Goal: Transaction & Acquisition: Purchase product/service

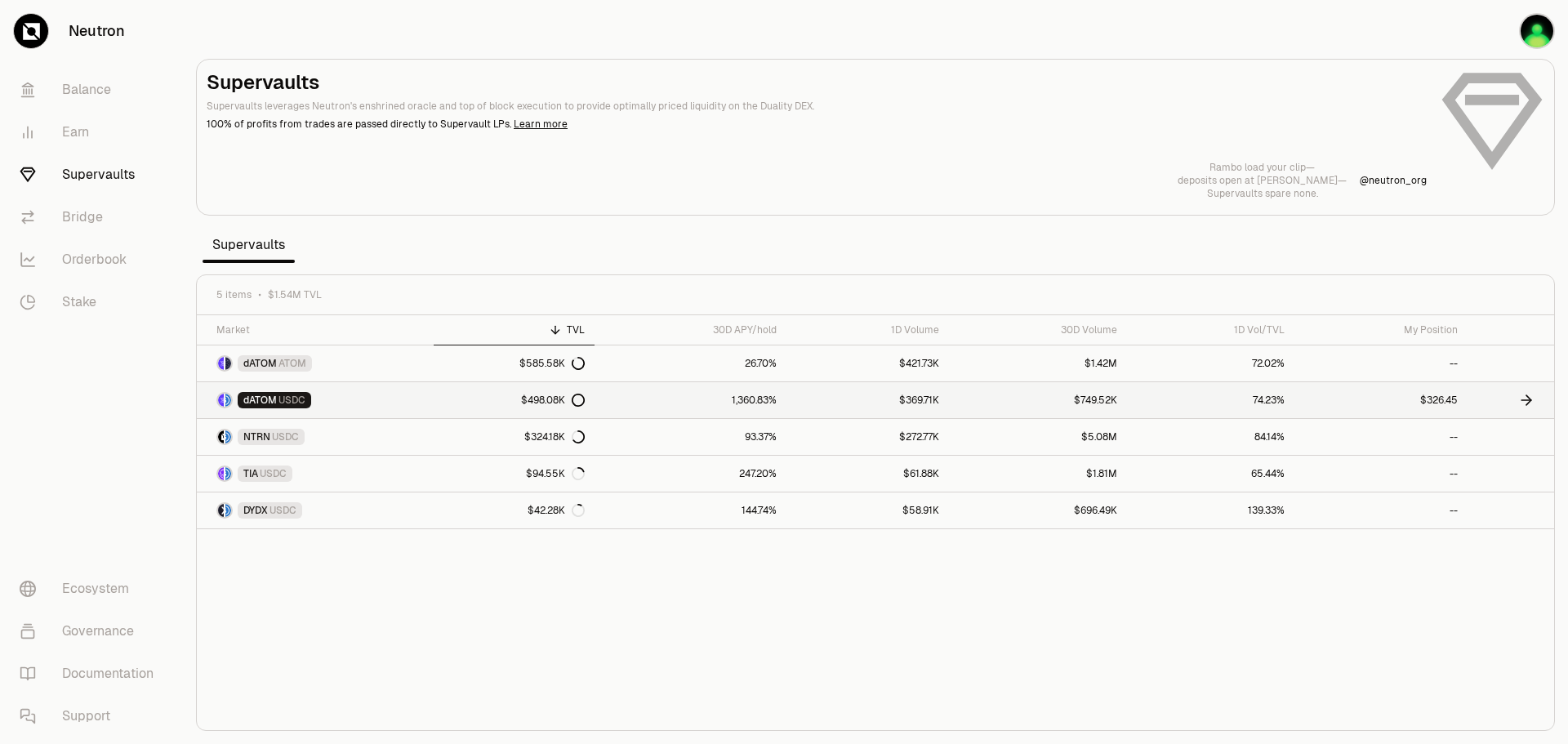
click at [650, 399] on link "1,360.83%" at bounding box center [691, 400] width 192 height 36
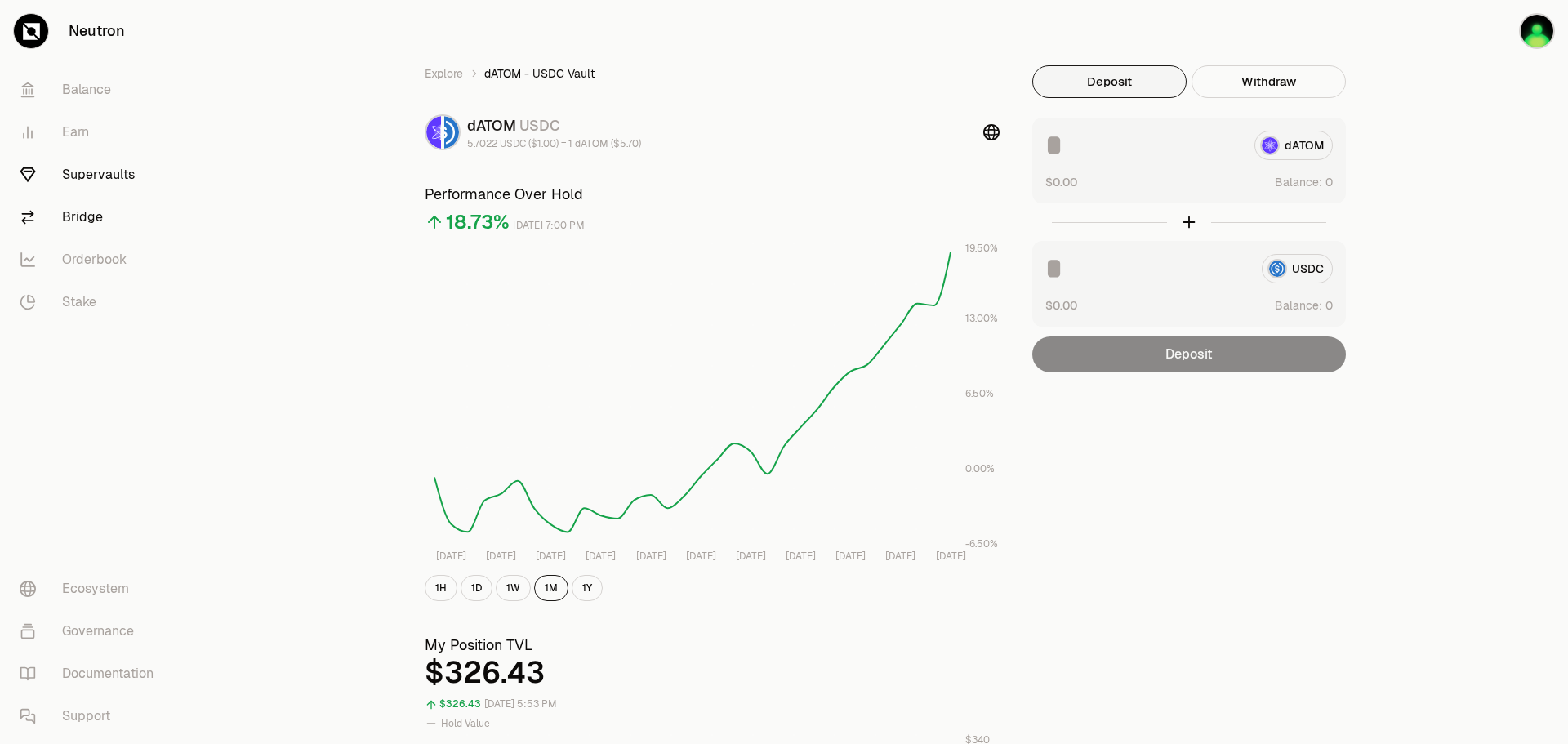
click at [91, 220] on link "Bridge" at bounding box center [92, 217] width 170 height 42
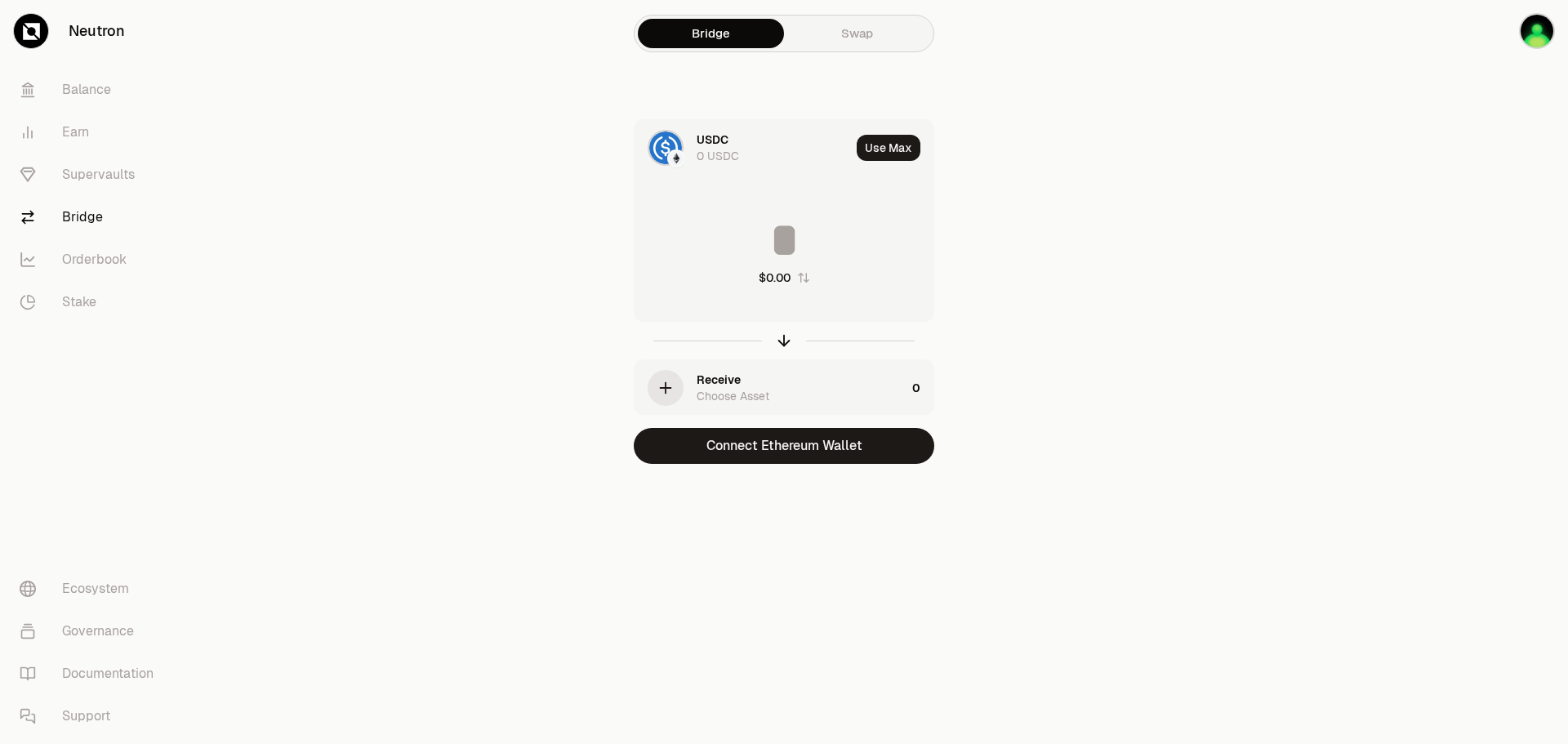
click at [727, 136] on div "USDC" at bounding box center [712, 140] width 32 height 17
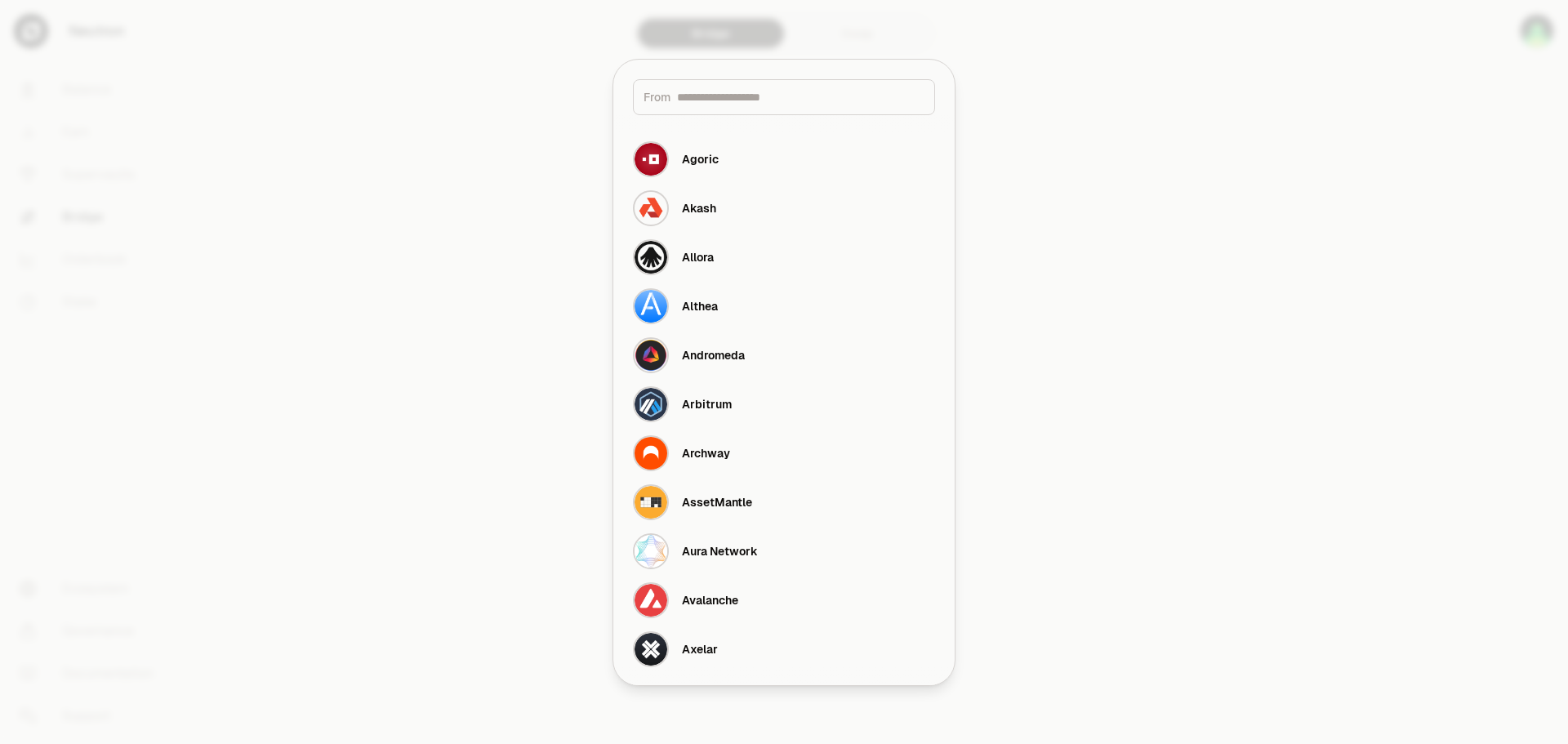
drag, startPoint x: 1274, startPoint y: 56, endPoint x: 1285, endPoint y: 54, distance: 11.2
click at [1276, 55] on div at bounding box center [784, 372] width 1568 height 744
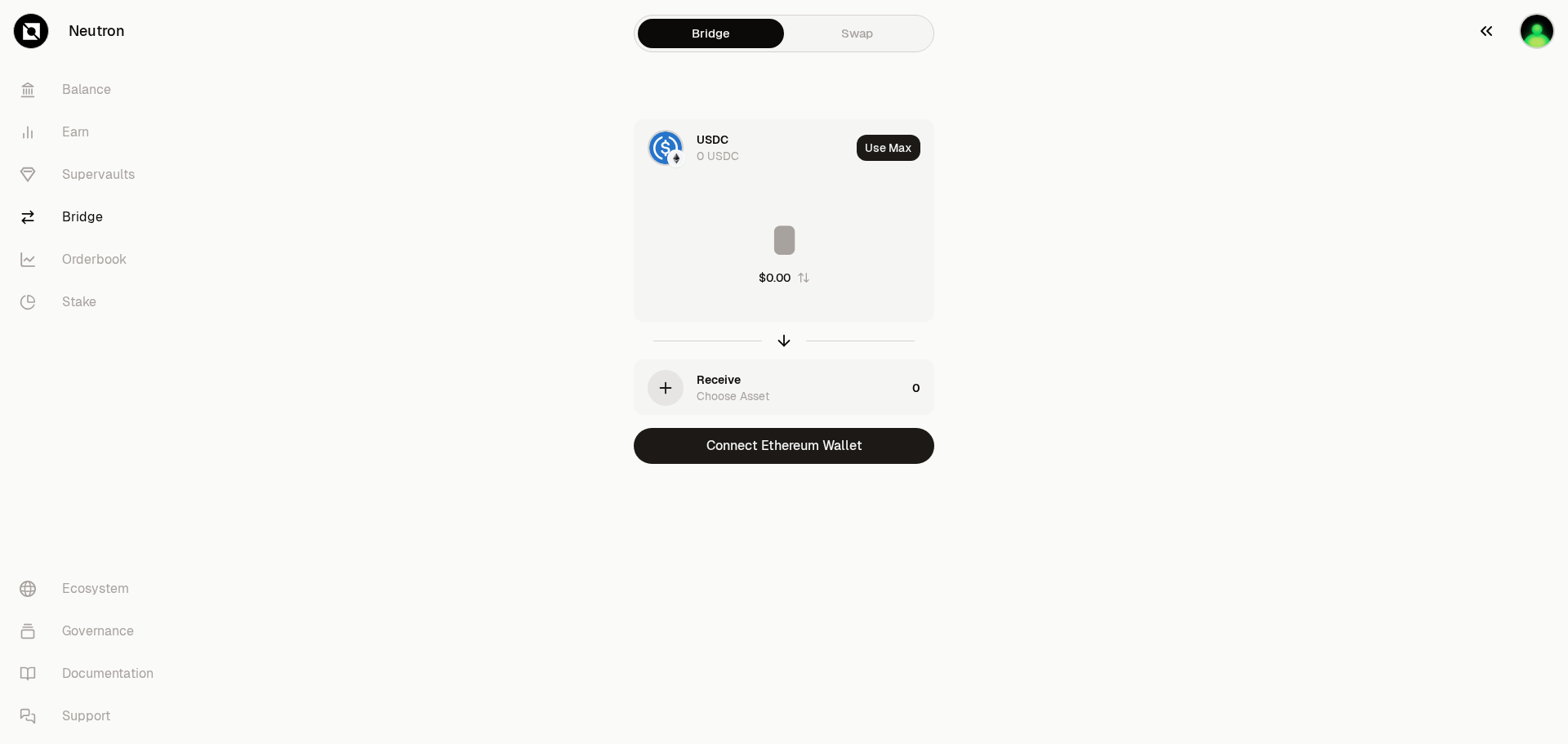
click at [1536, 33] on img "button" at bounding box center [1536, 31] width 36 height 36
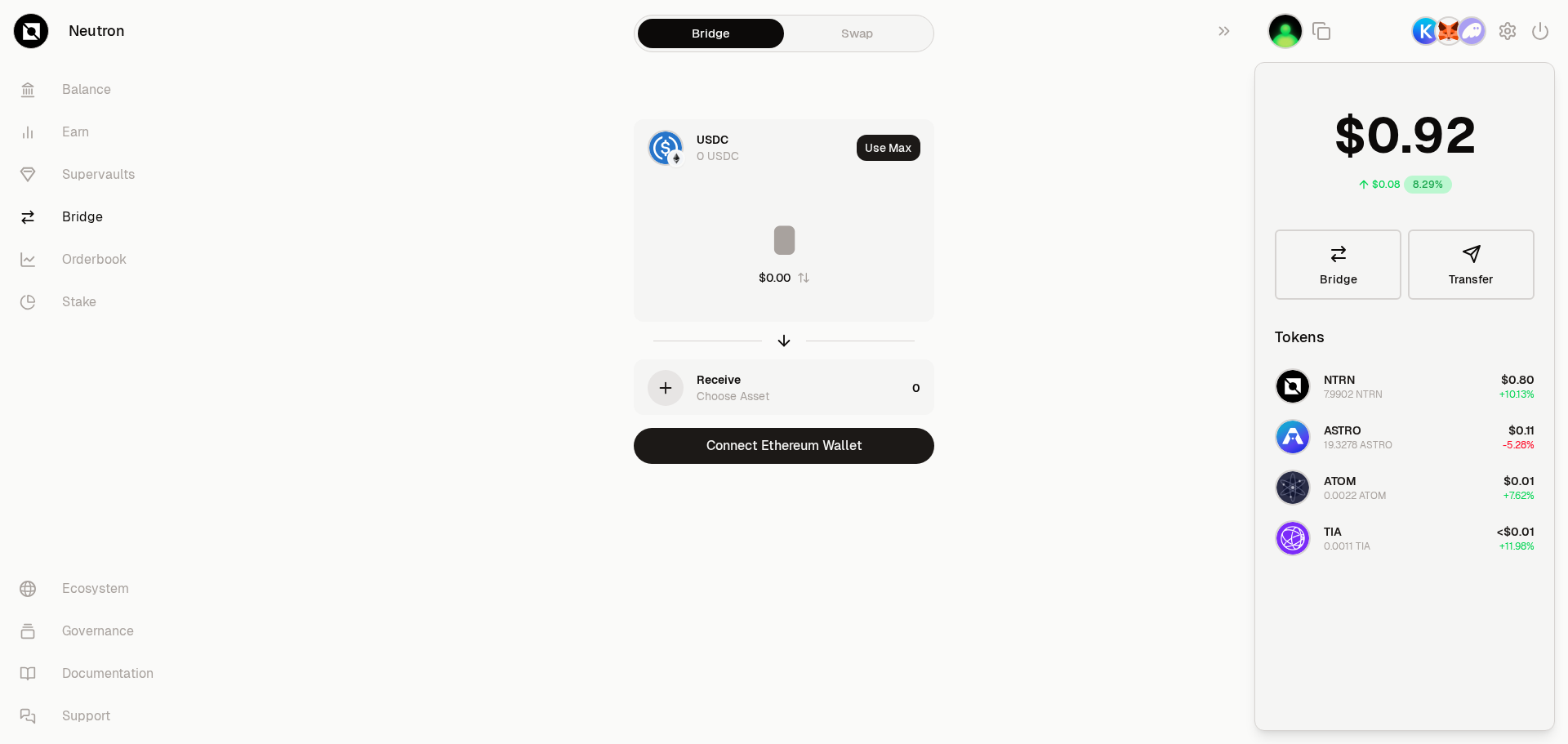
click at [1452, 37] on img "button" at bounding box center [1449, 31] width 30 height 30
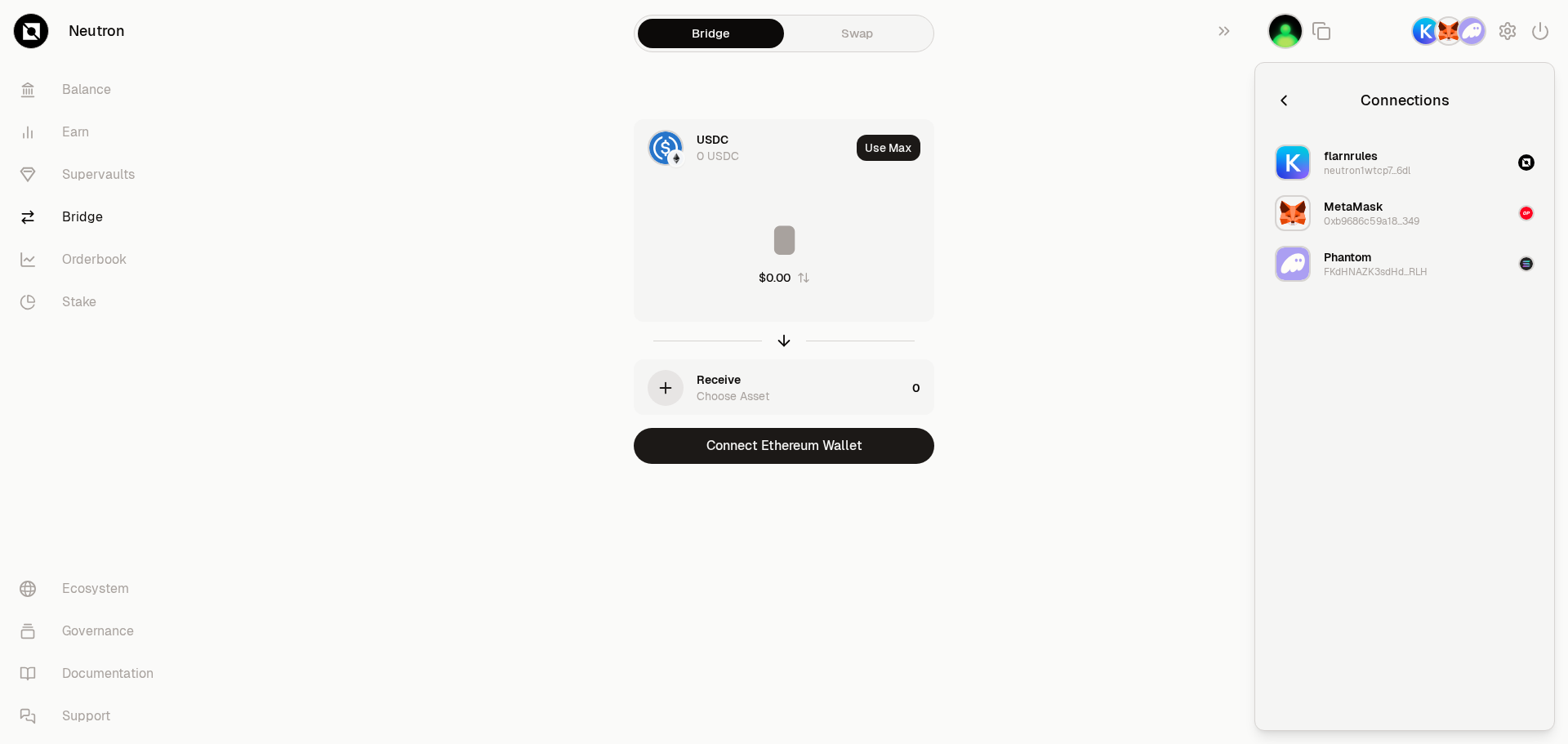
click at [1165, 245] on main "Bridge Swap USDC 0 USDC Use Max $0.00 Receive Choose Asset 0 Connect Ethereum W…" at bounding box center [875, 265] width 1385 height 529
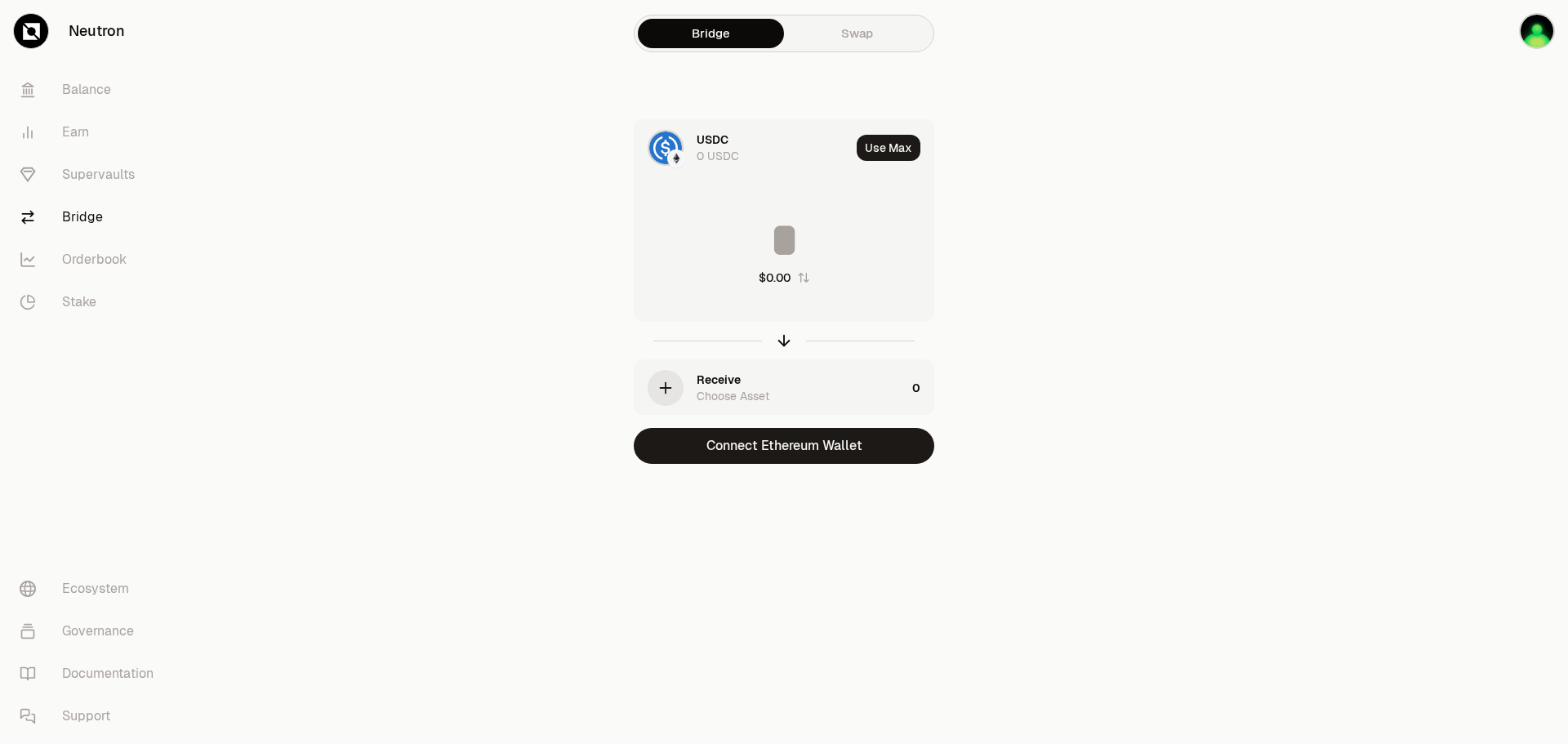
click at [729, 145] on div "USDC 0 USDC" at bounding box center [773, 148] width 154 height 33
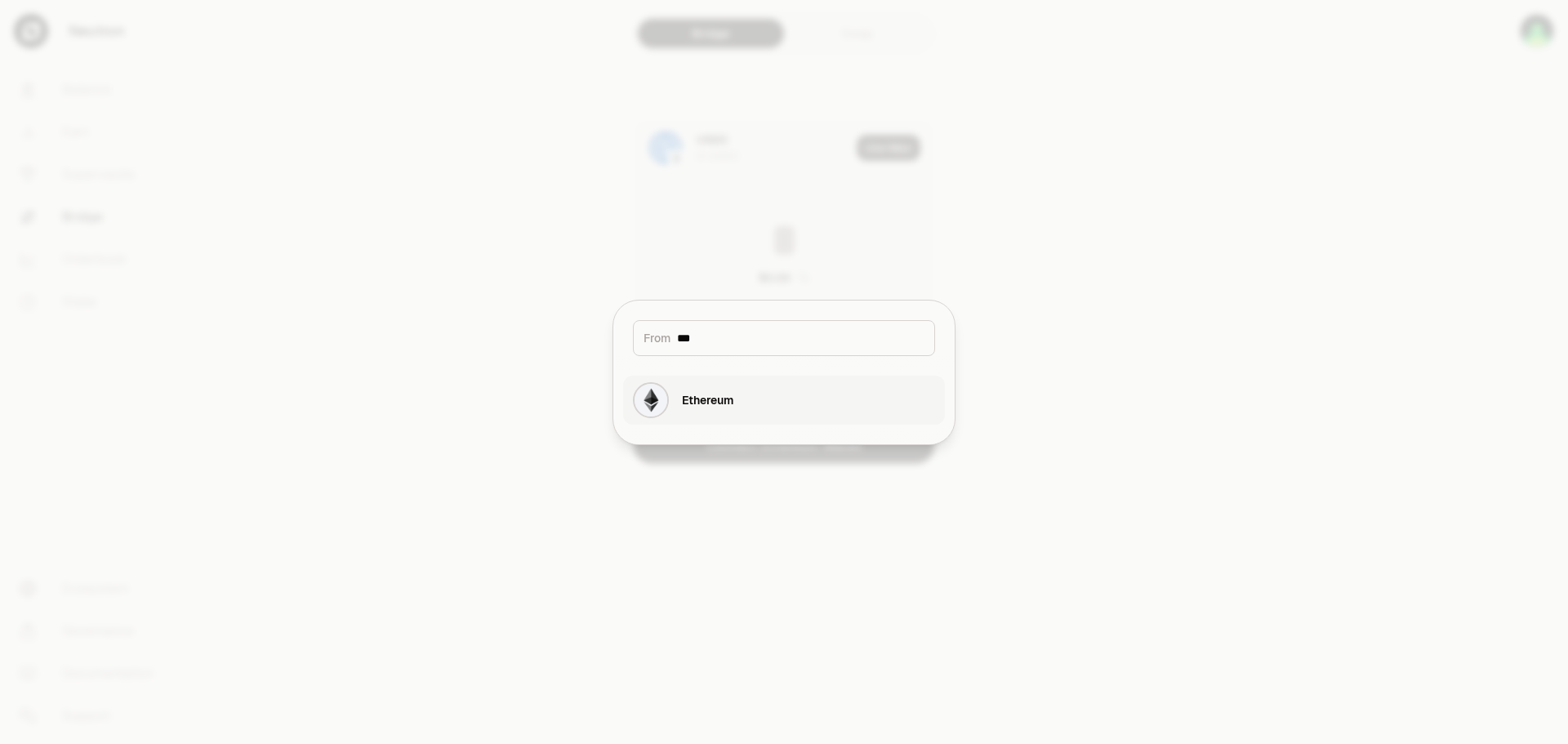
type input "***"
click at [728, 408] on div "Ethereum" at bounding box center [707, 400] width 51 height 17
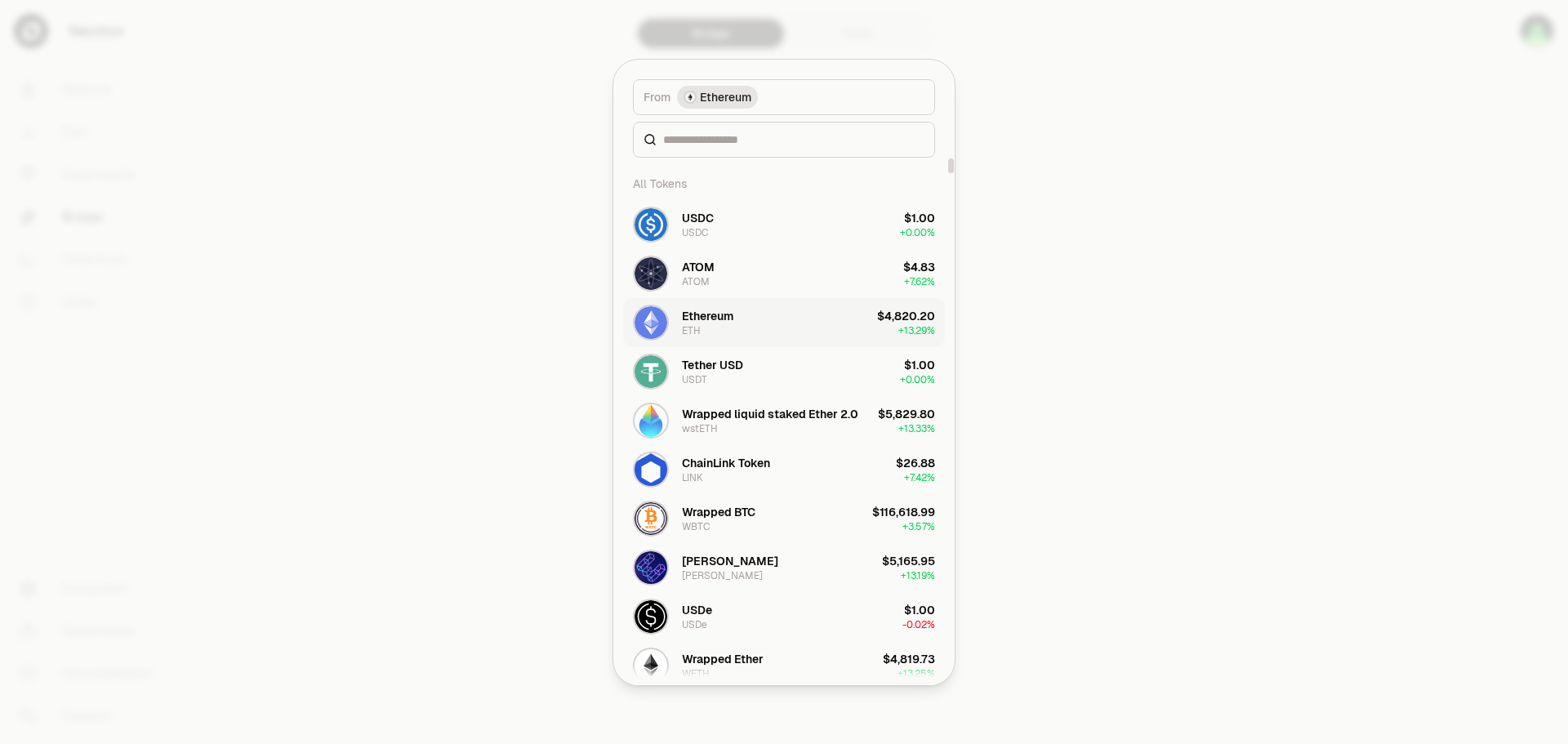
click at [744, 315] on button "Ethereum ETH $4,820.20 + 13.29%" at bounding box center [783, 322] width 321 height 49
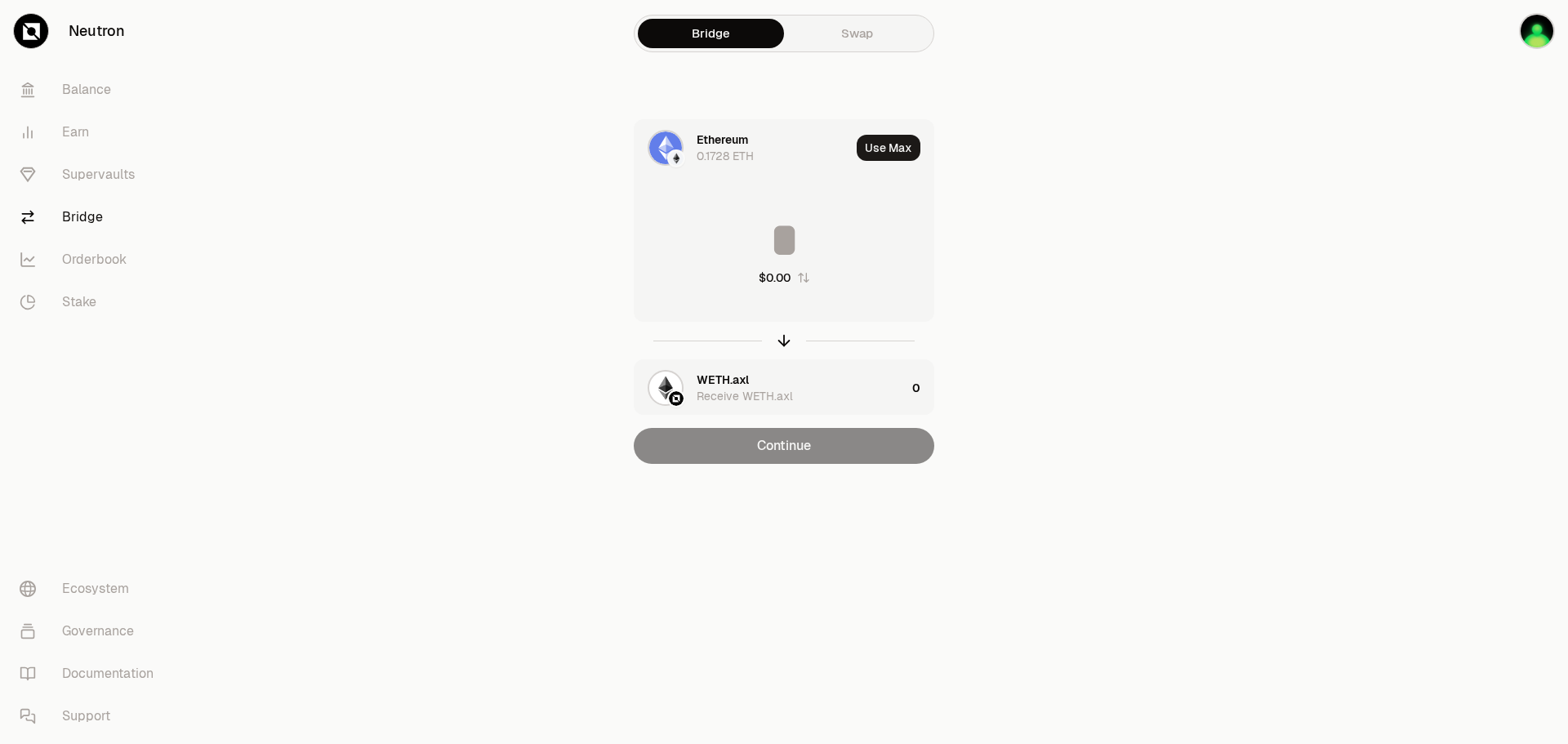
click at [666, 389] on img "button" at bounding box center [666, 389] width 33 height 33
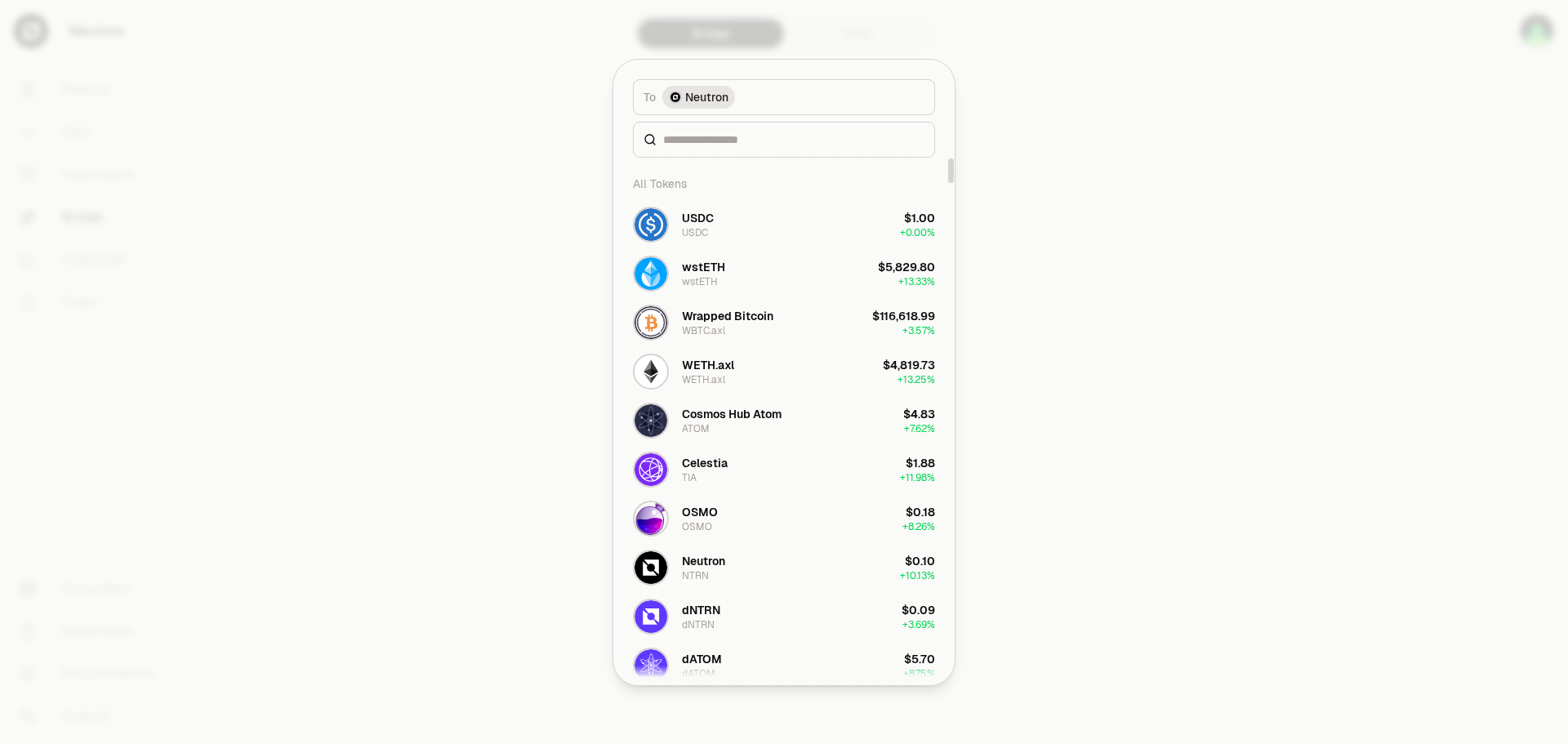
click at [548, 300] on div at bounding box center [784, 372] width 1568 height 744
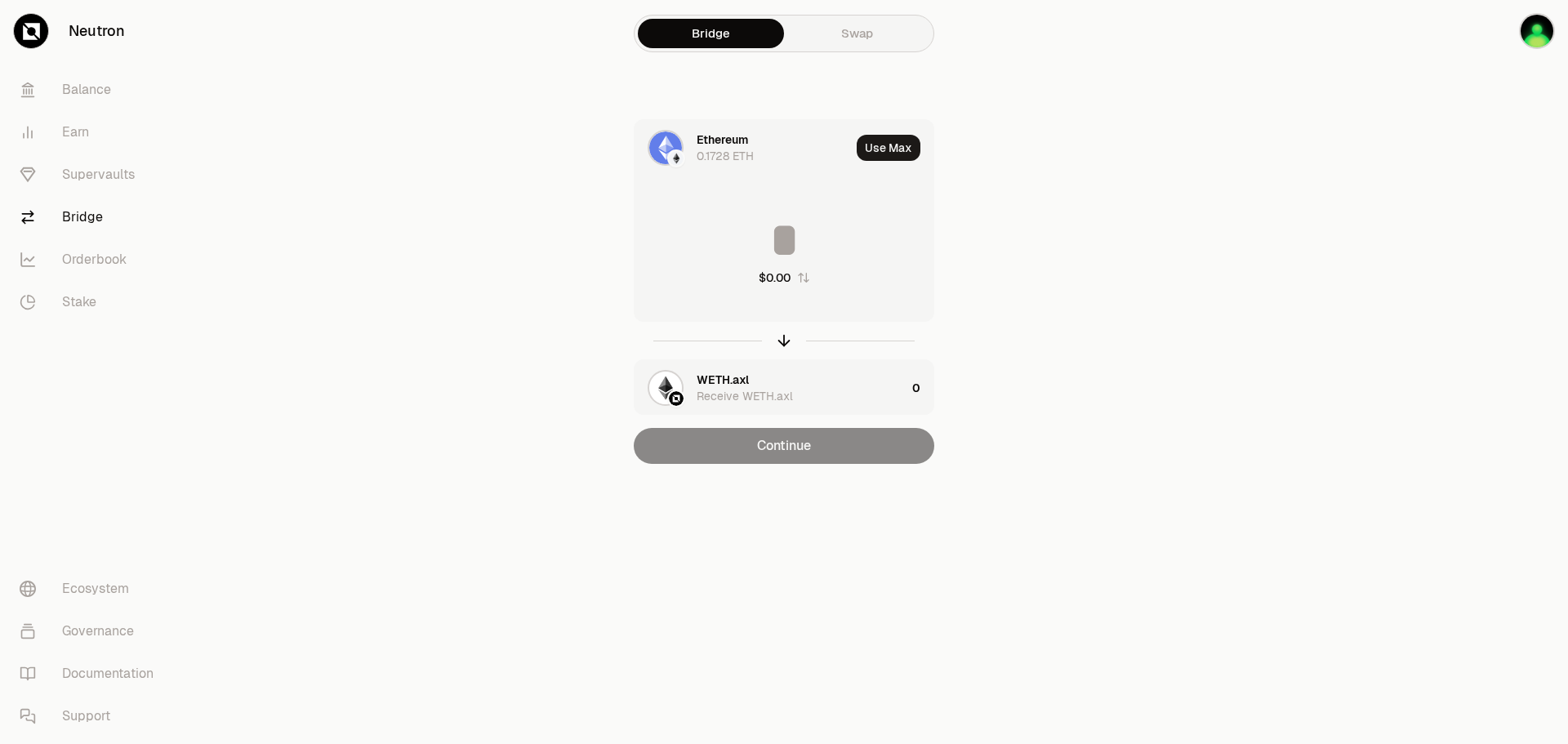
click at [742, 150] on div "0.1728 ETH" at bounding box center [725, 156] width 57 height 17
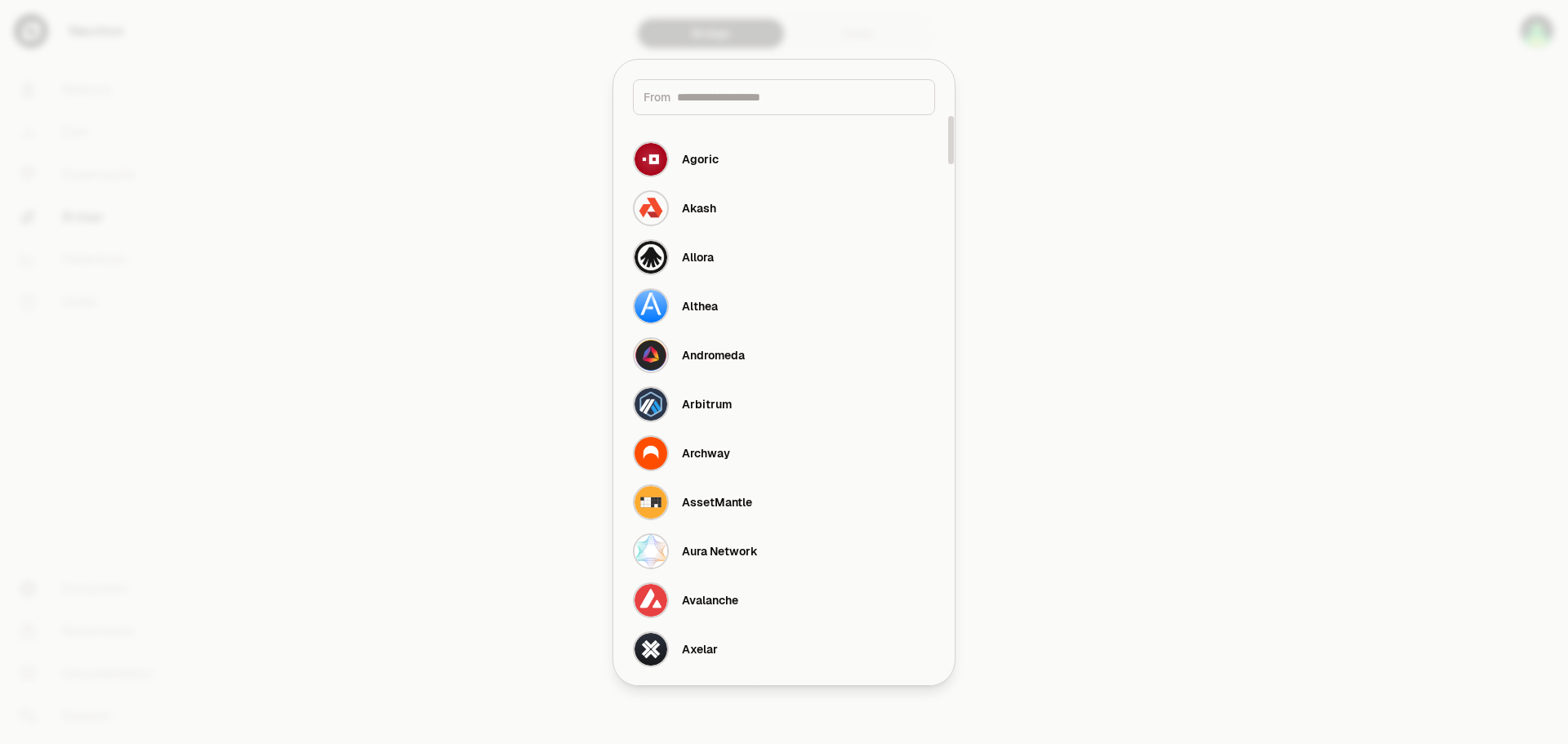
click at [739, 98] on input at bounding box center [800, 98] width 247 height 17
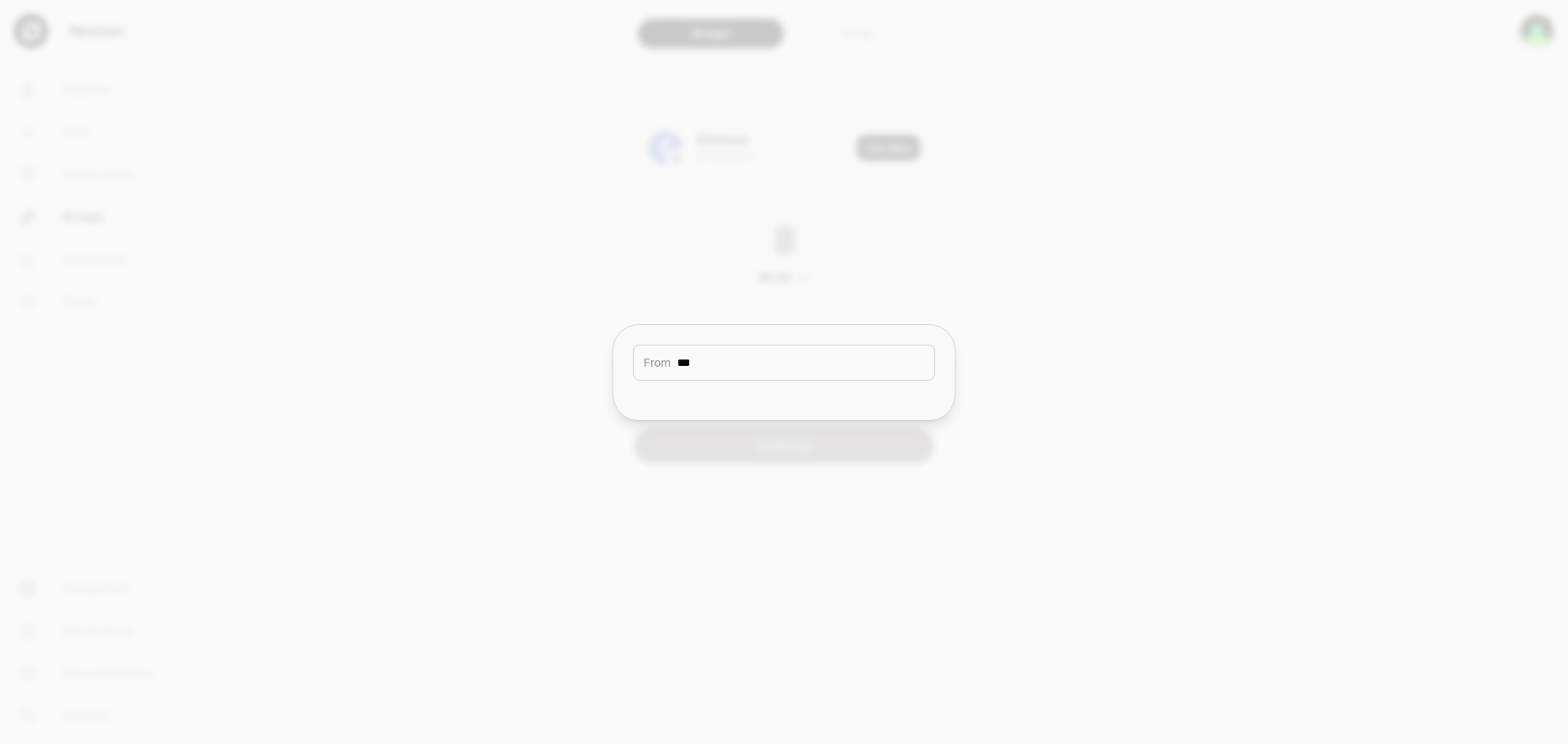
type input "****"
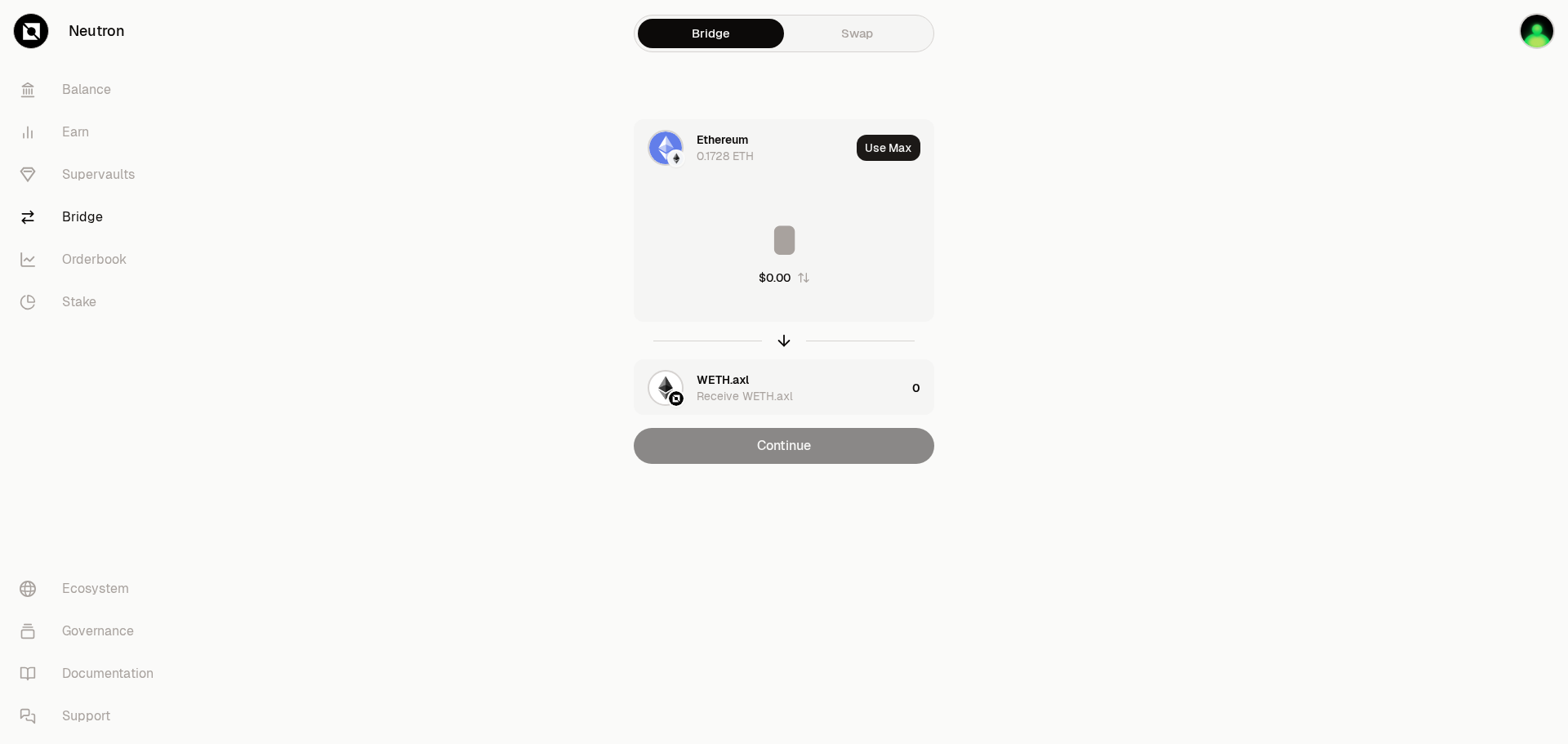
click at [682, 146] on div at bounding box center [665, 147] width 36 height 36
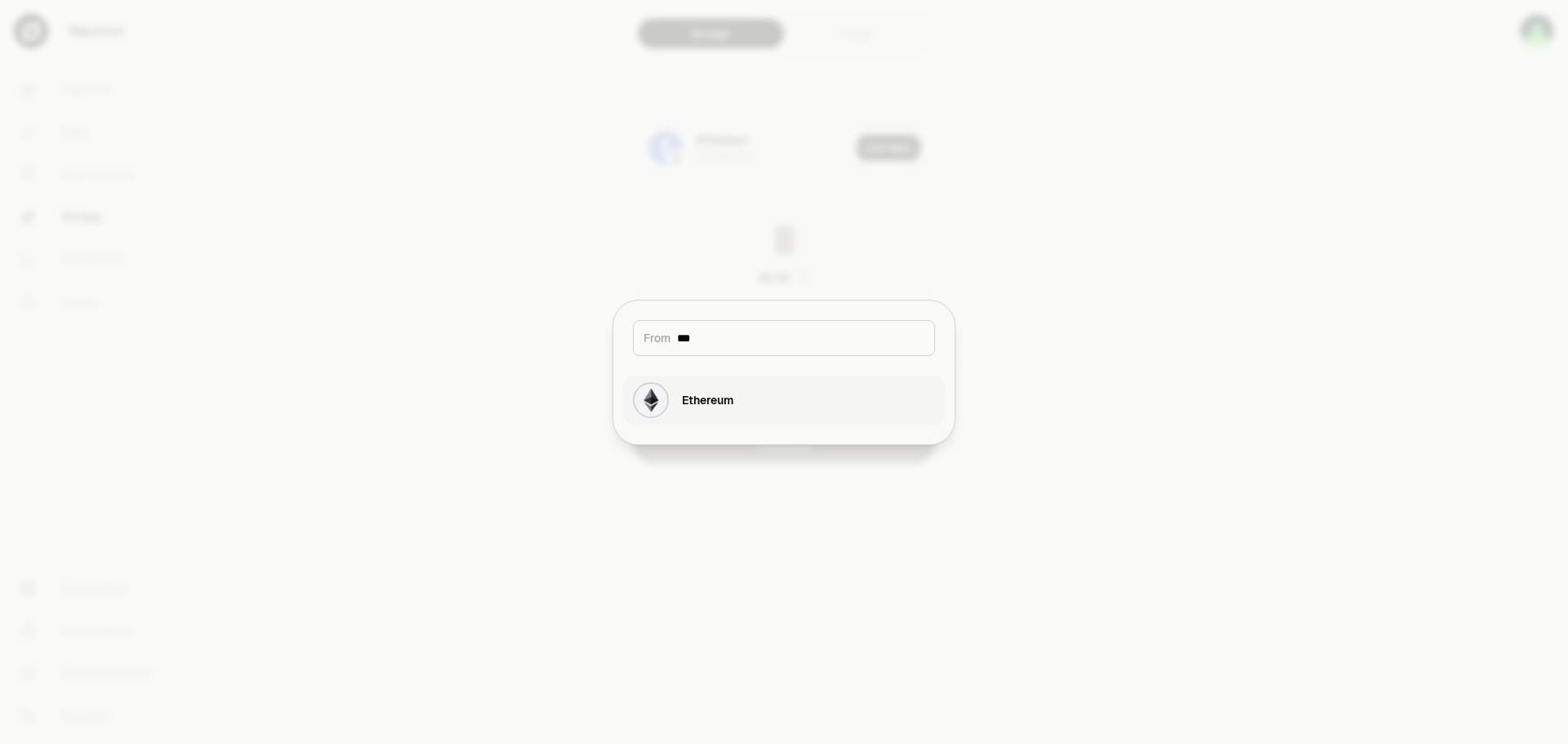
type input "***"
click at [703, 389] on div "Ethereum" at bounding box center [683, 400] width 101 height 36
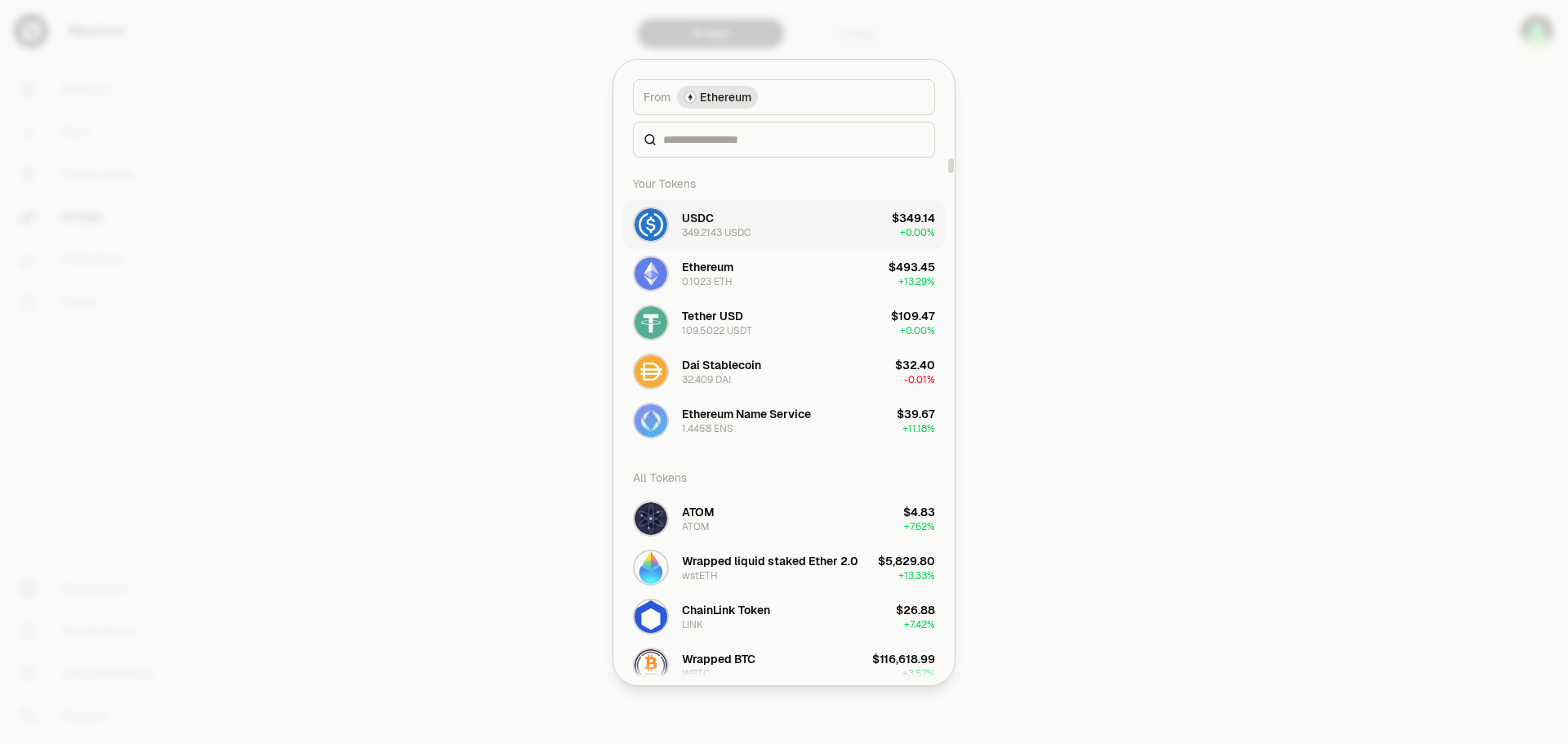
click at [810, 225] on button "USDC 349.2143 USDC $349.14 + 0.00%" at bounding box center [783, 224] width 321 height 49
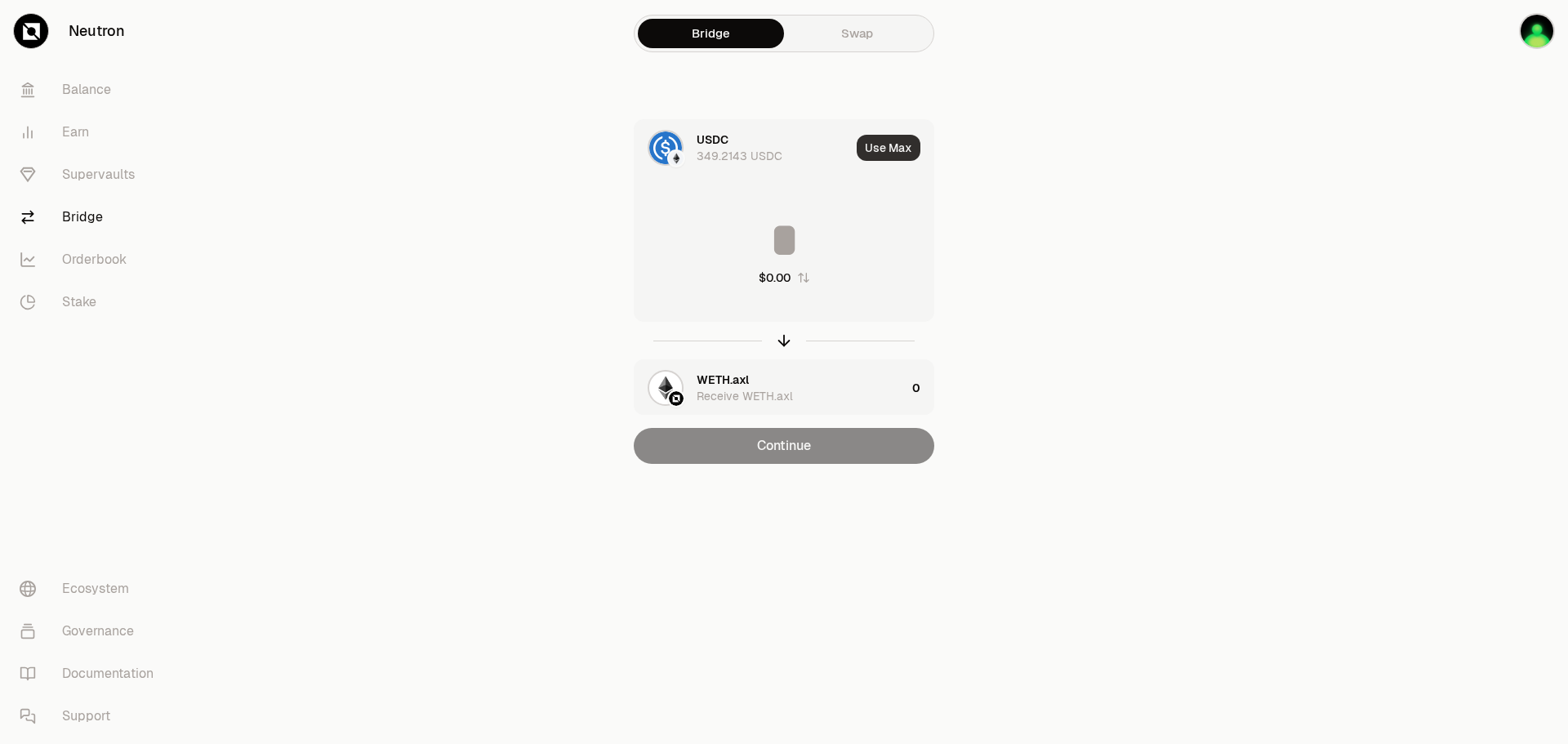
click at [887, 145] on button "Use Max" at bounding box center [888, 148] width 64 height 26
type input "**********"
type input "*"
click at [750, 396] on div "Receive WETH.axl" at bounding box center [744, 396] width 97 height 17
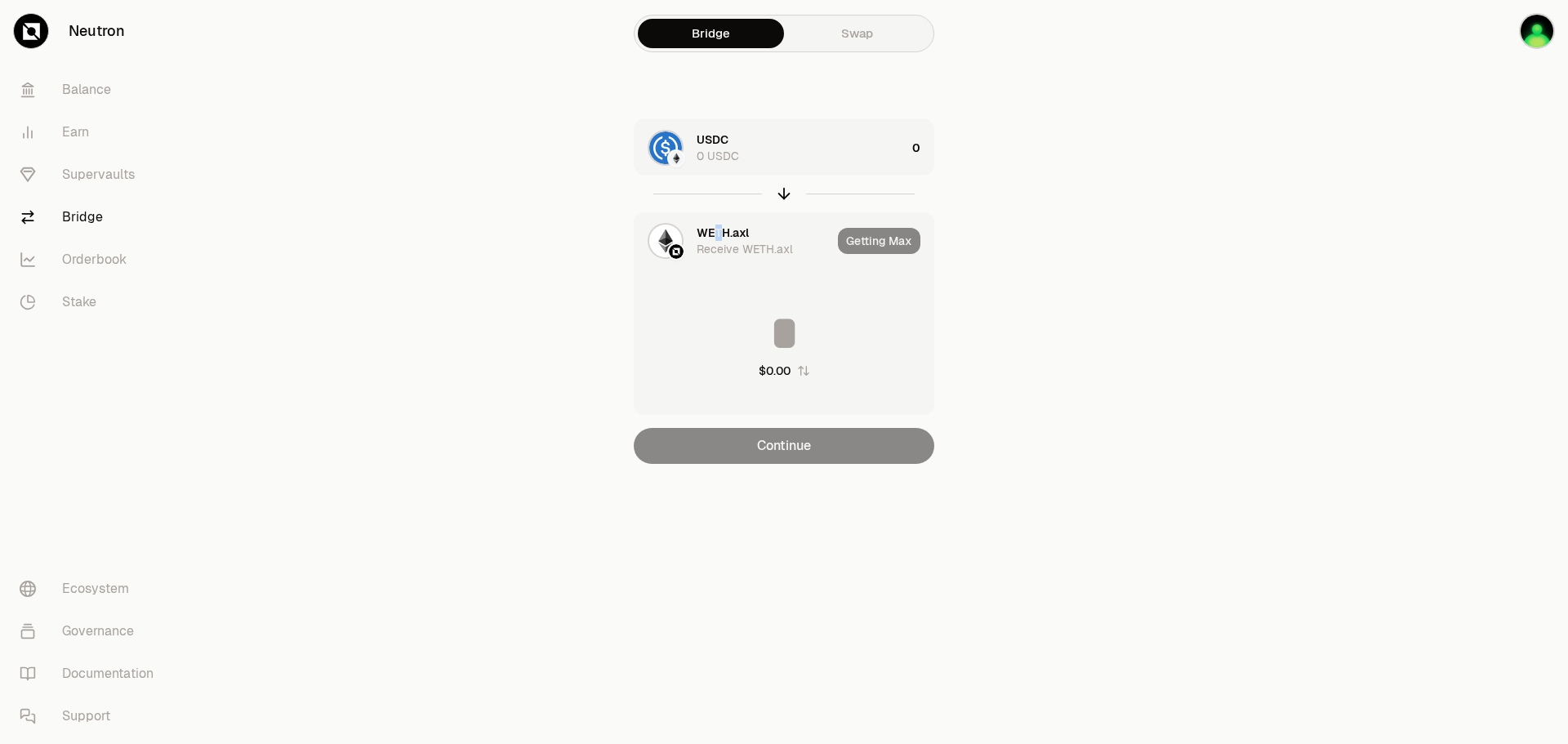
click at [718, 225] on div "WETH.axl" at bounding box center [722, 233] width 52 height 17
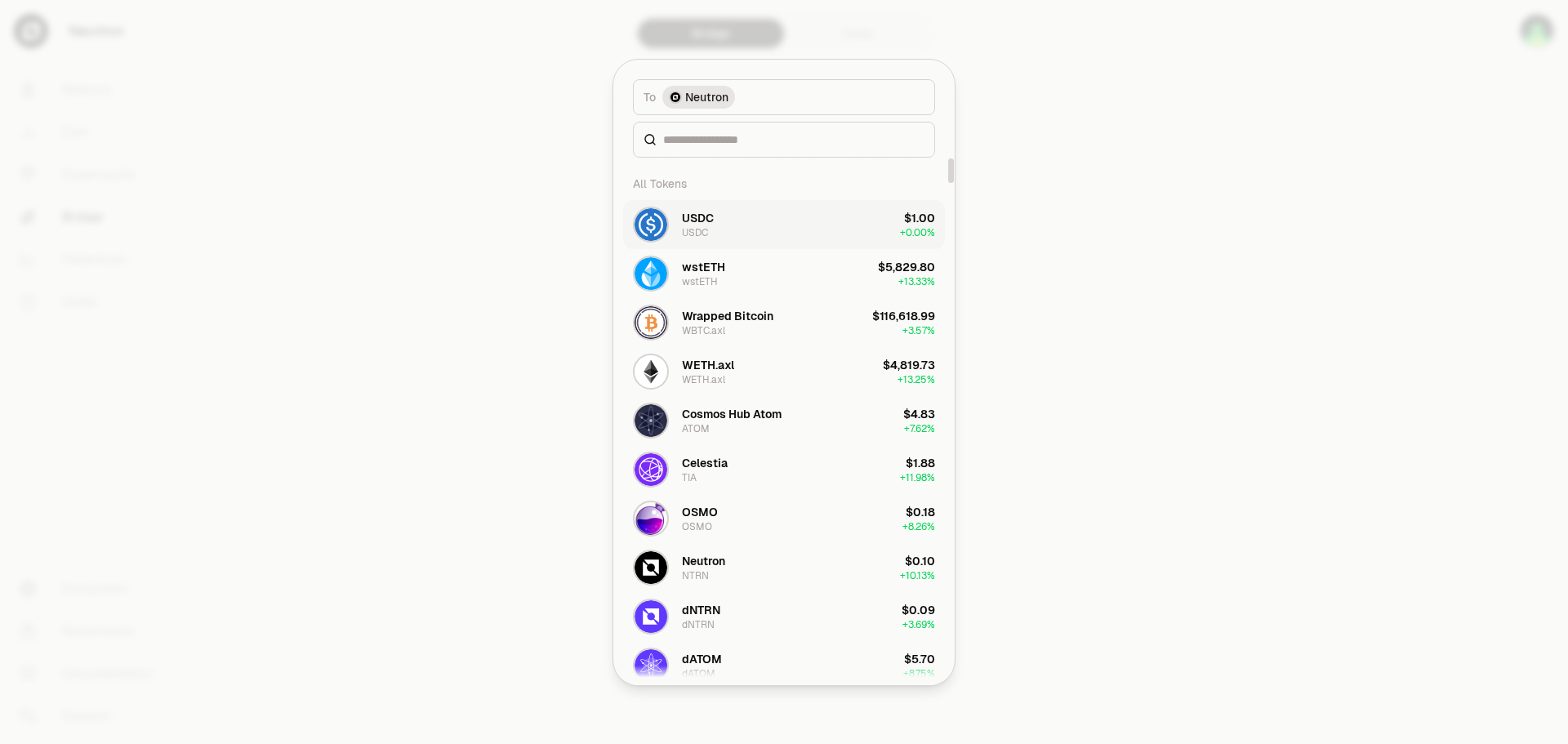
click at [747, 225] on button "USDC USDC $1.00 + 0.00%" at bounding box center [783, 224] width 321 height 49
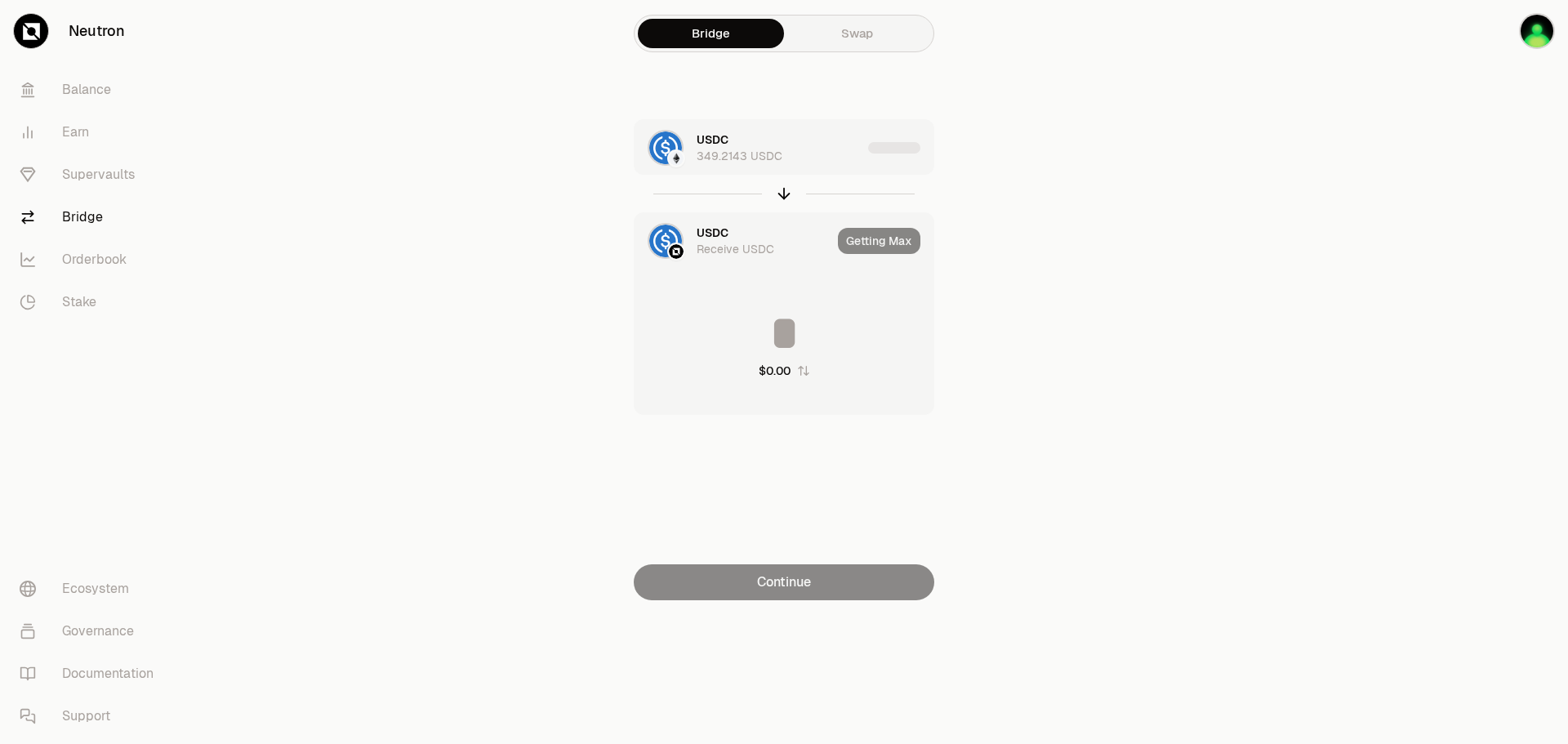
type input "**********"
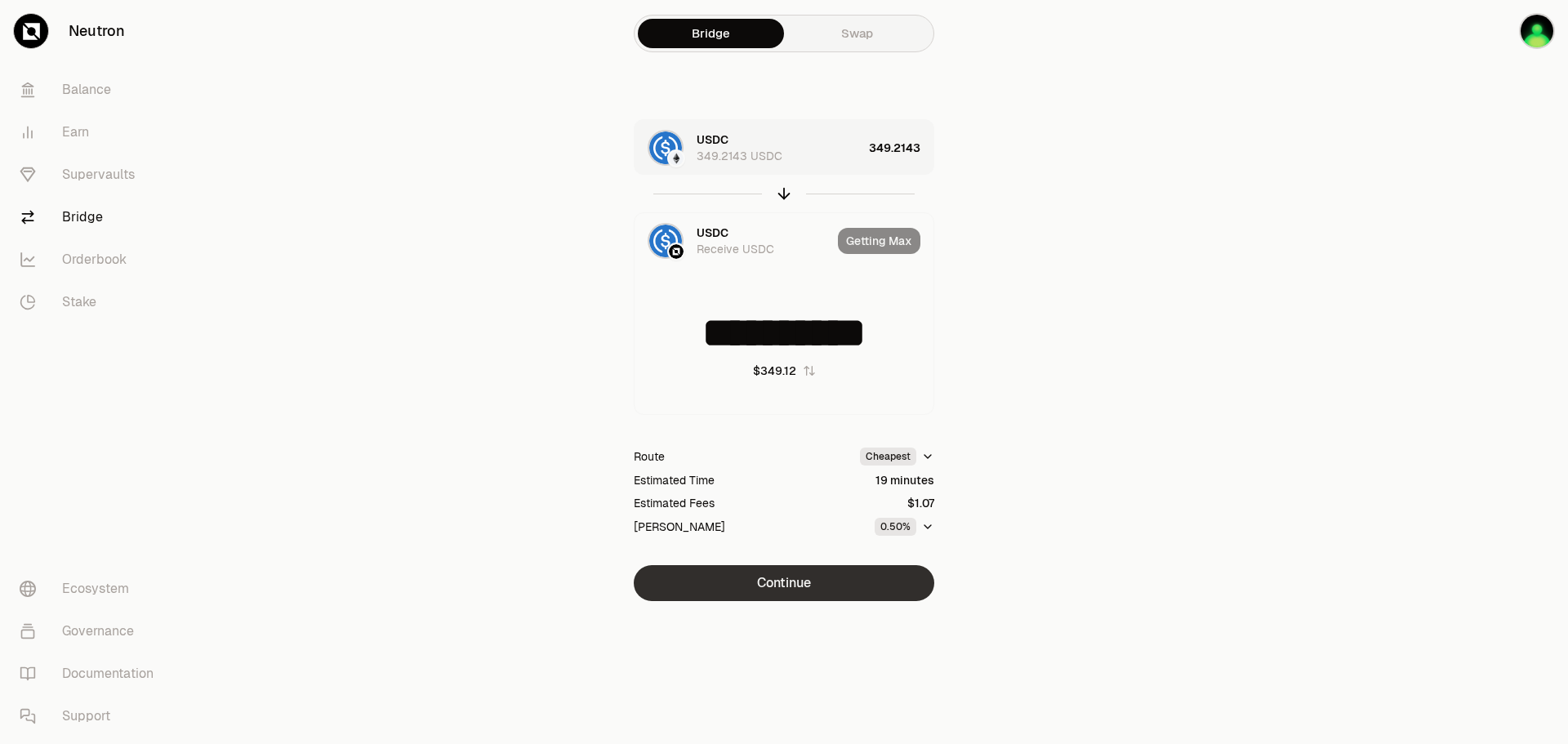
click at [869, 582] on button "Continue" at bounding box center [784, 583] width 301 height 36
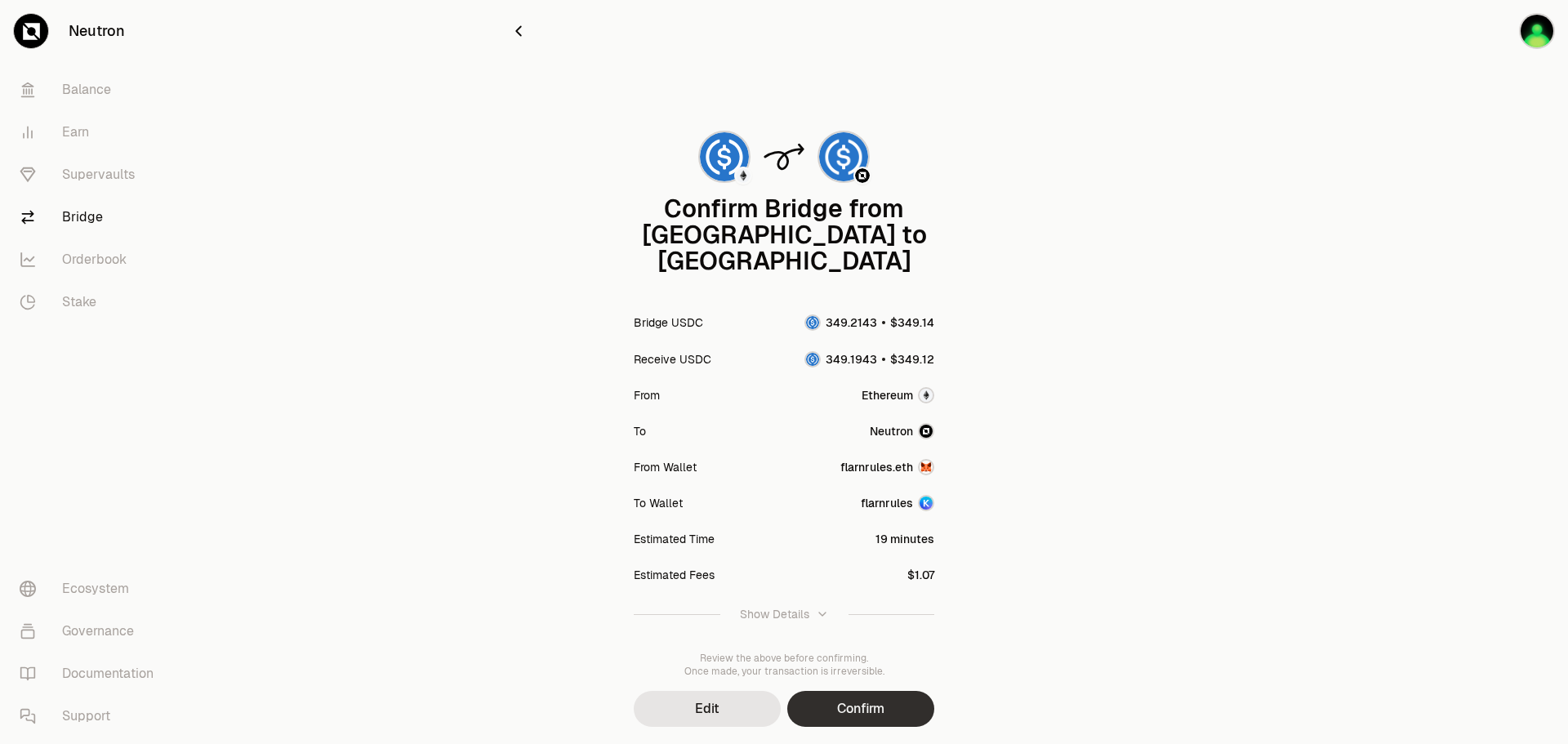
click at [879, 691] on button "Confirm" at bounding box center [861, 708] width 147 height 36
